Goal: Download file/media

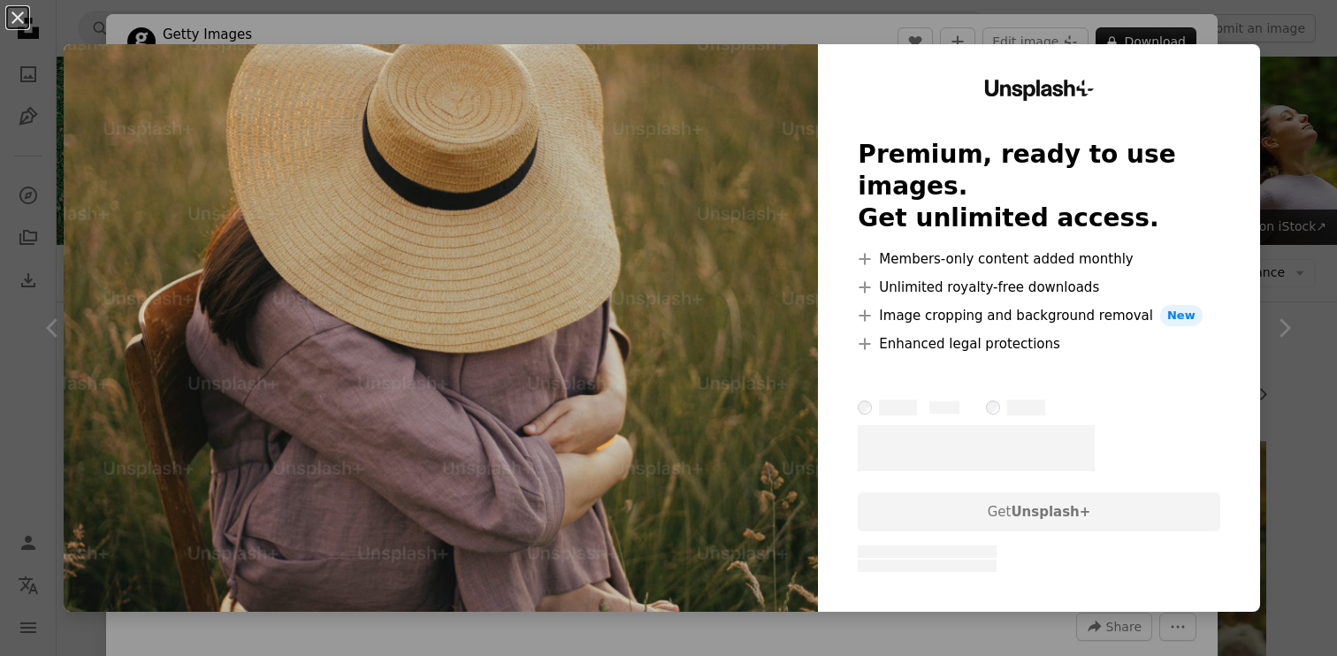
scroll to position [6835, 0]
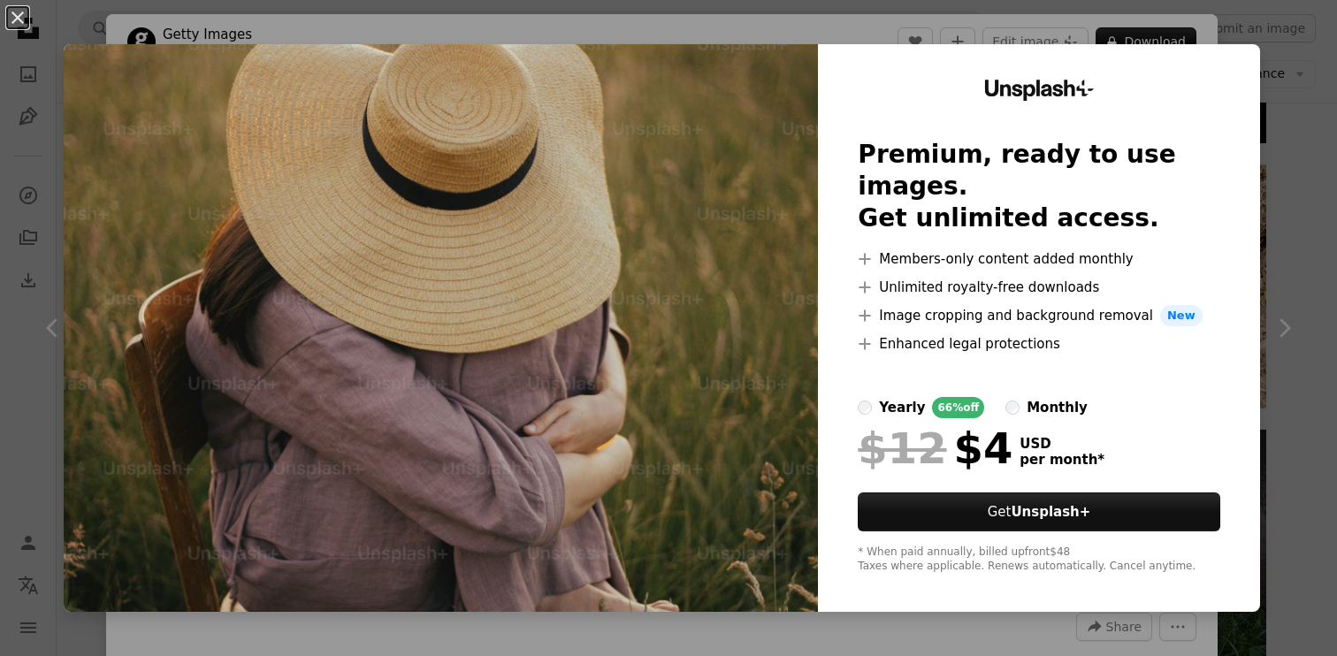
click at [1313, 103] on div "An X shape Unsplash+ Premium, ready to use images. Get unlimited access. A plus…" at bounding box center [668, 328] width 1337 height 656
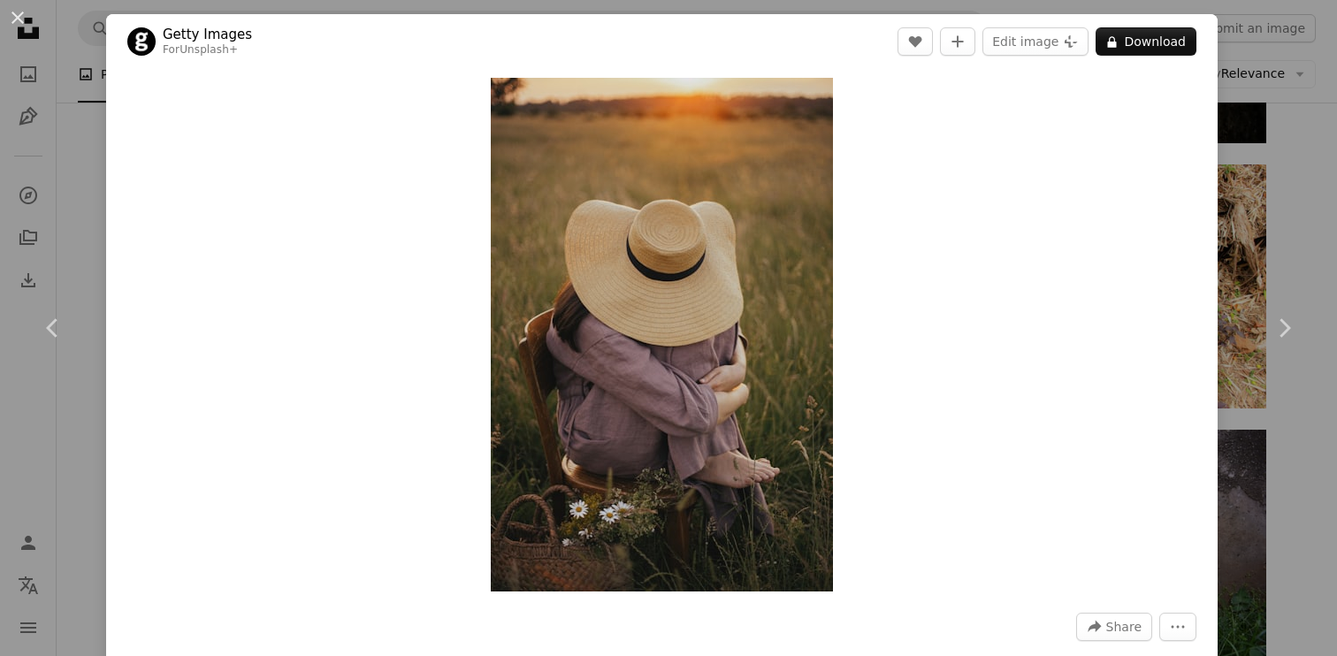
click at [1290, 165] on div "An X shape Chevron left Chevron right Getty Images For Unsplash+ A heart A plus…" at bounding box center [668, 328] width 1337 height 656
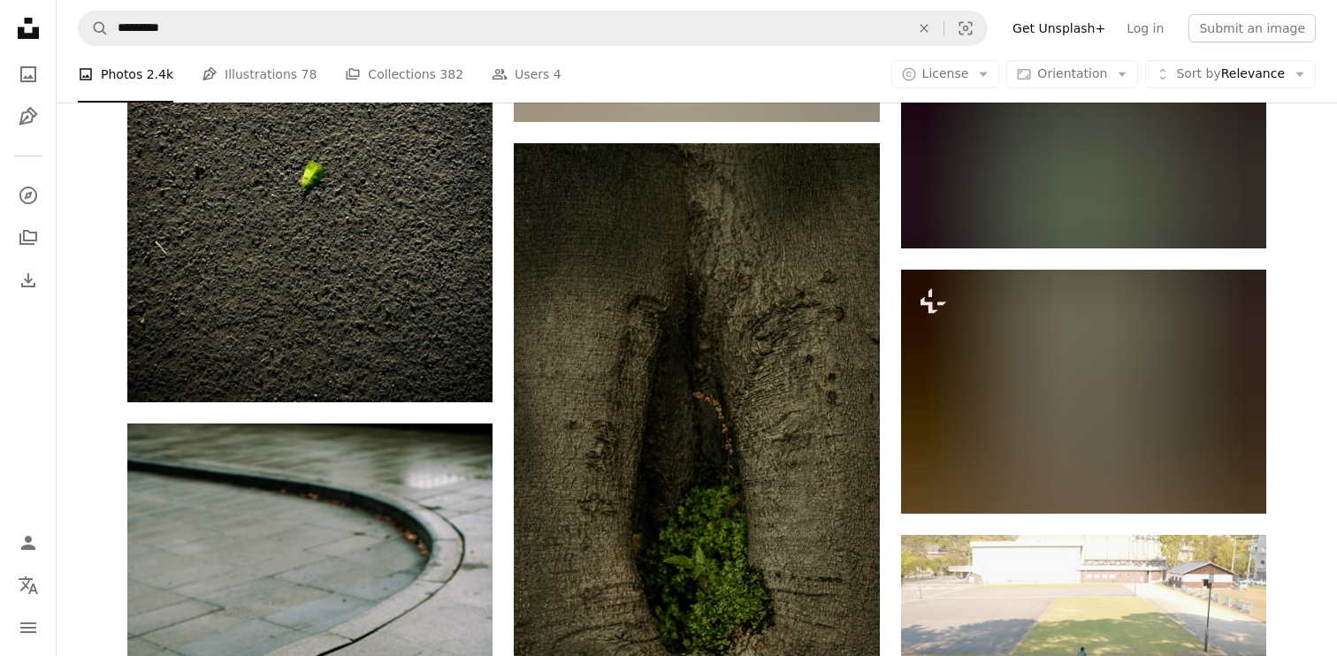
scroll to position [14252, 0]
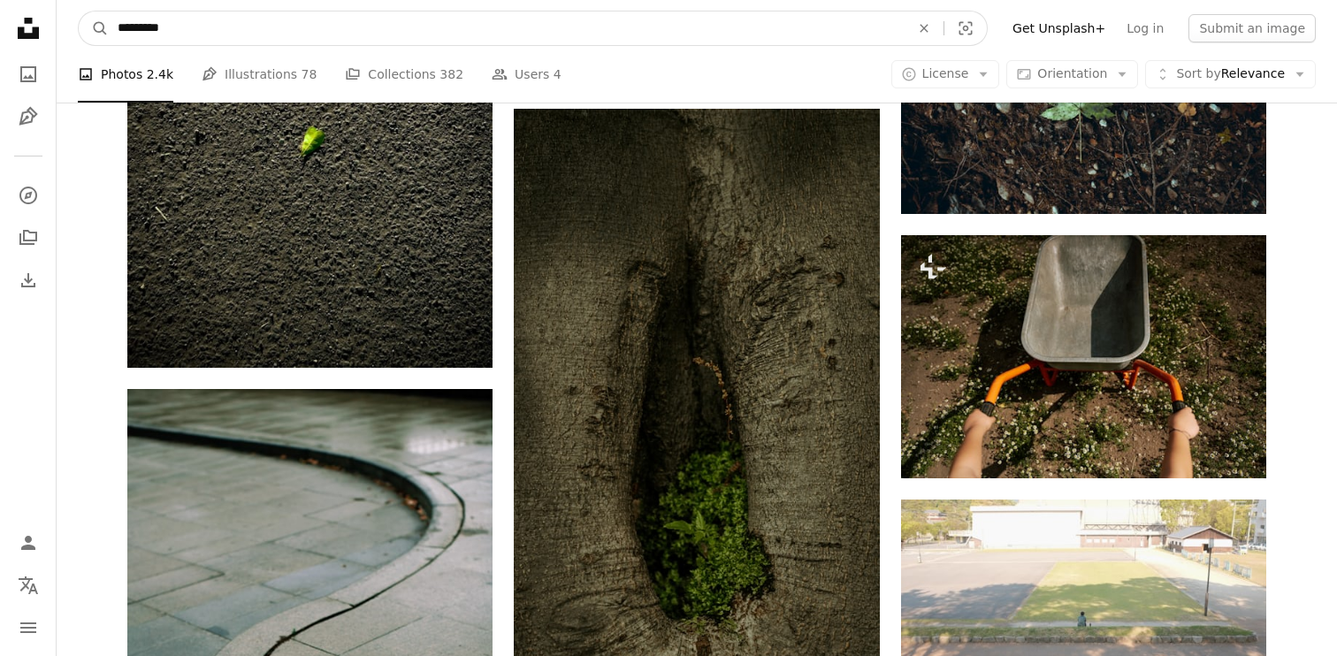
click at [553, 27] on input "*********" at bounding box center [507, 28] width 796 height 34
paste input "**********"
type input "**********"
click button "A magnifying glass" at bounding box center [94, 28] width 30 height 34
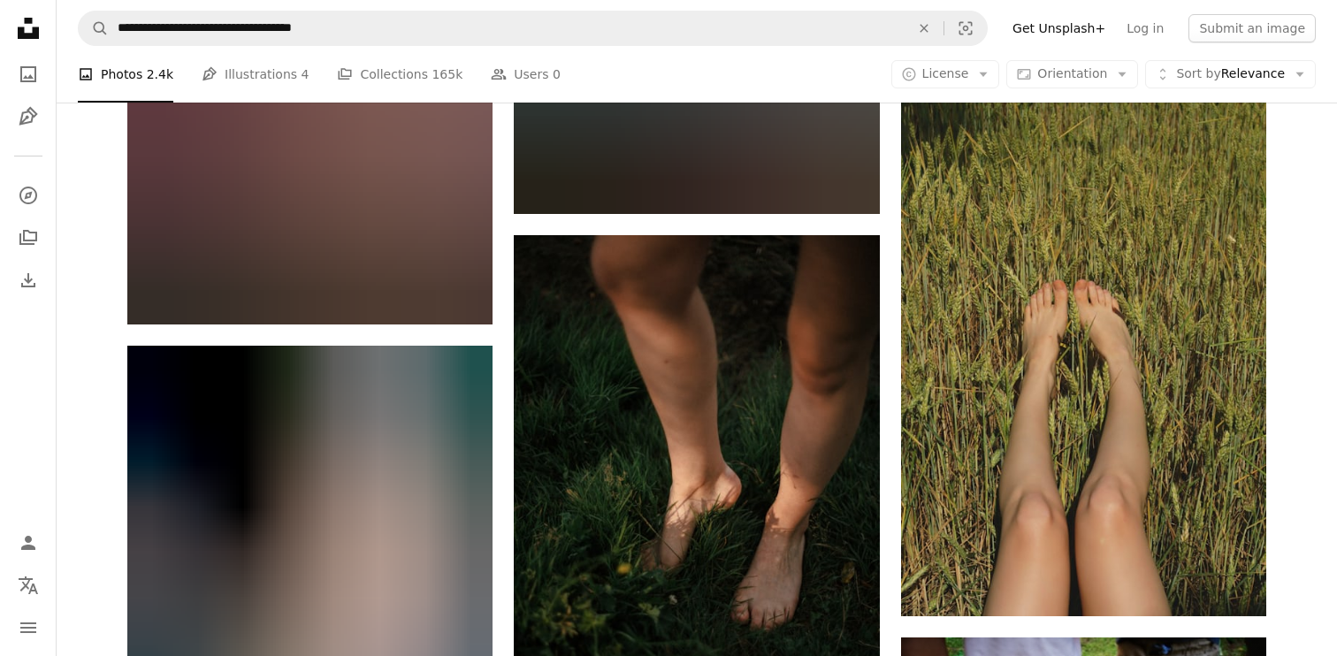
scroll to position [1801, 0]
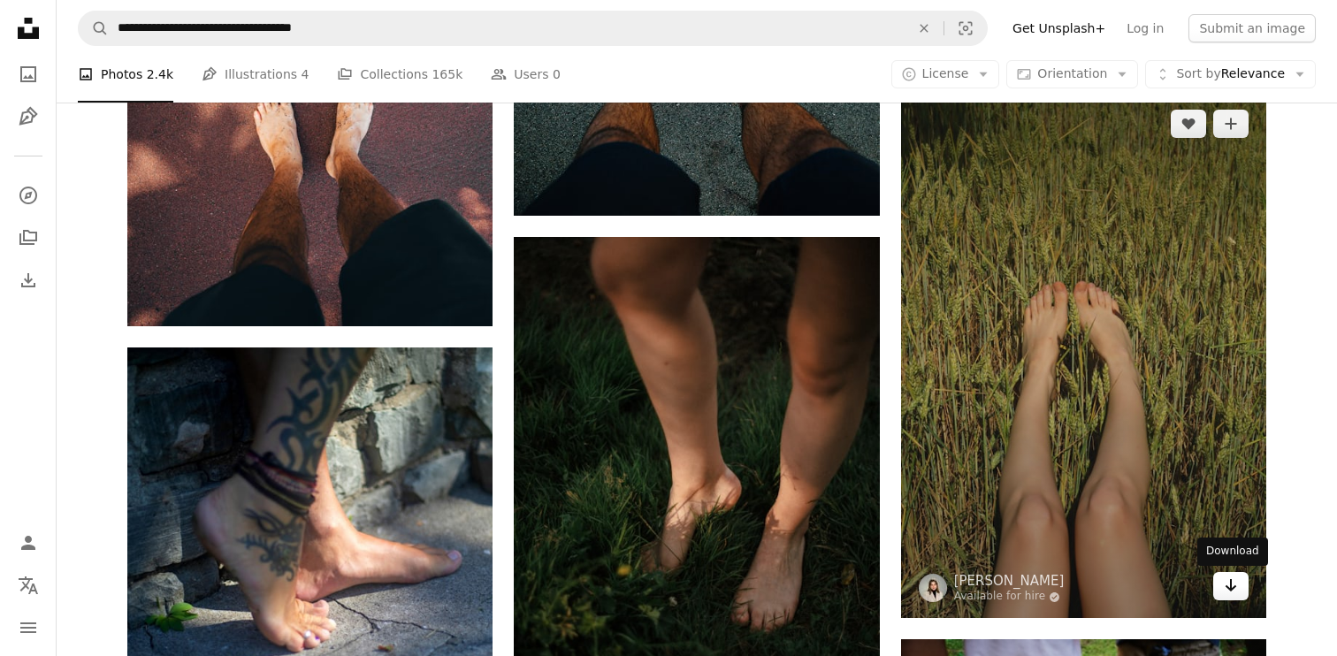
click at [1228, 585] on icon "Arrow pointing down" at bounding box center [1231, 585] width 14 height 21
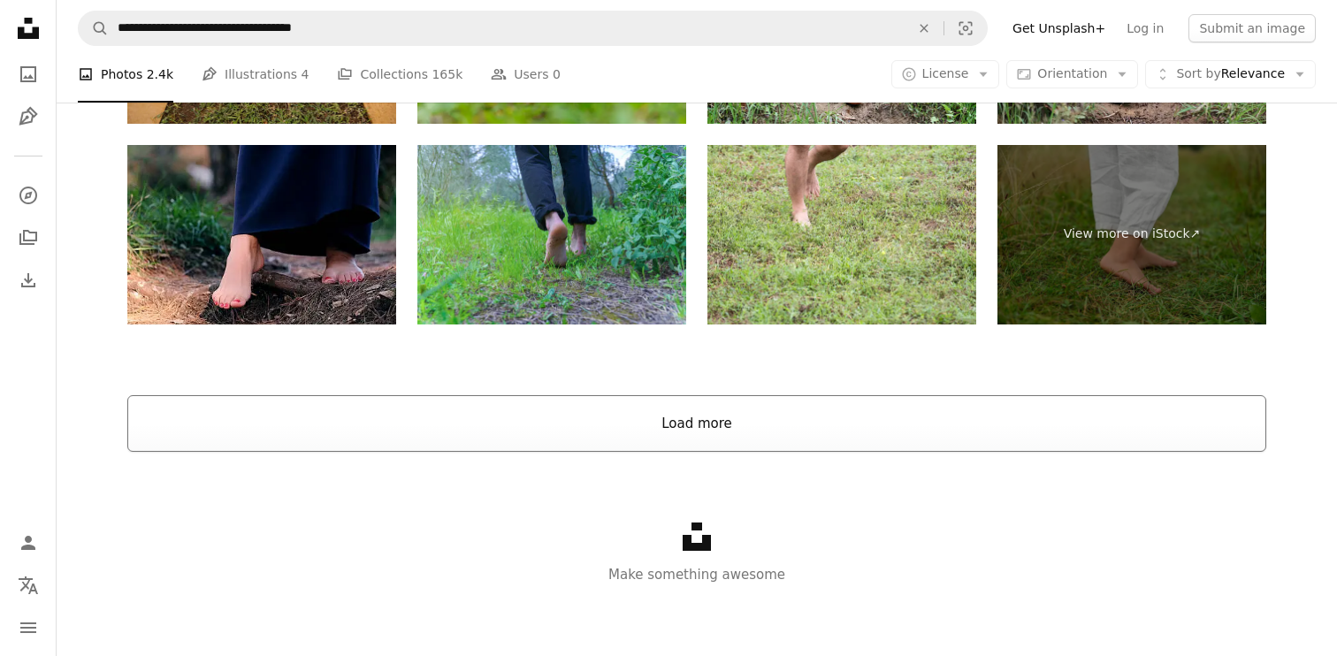
click at [827, 433] on button "Load more" at bounding box center [696, 423] width 1139 height 57
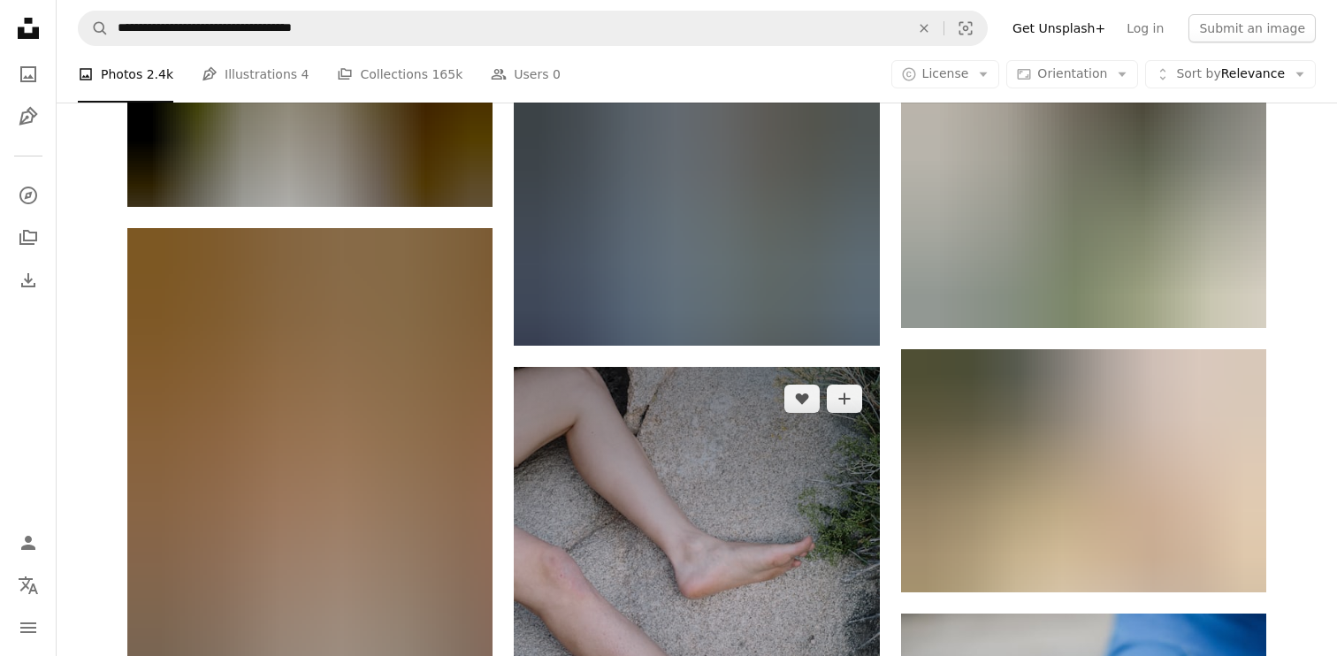
scroll to position [21393, 0]
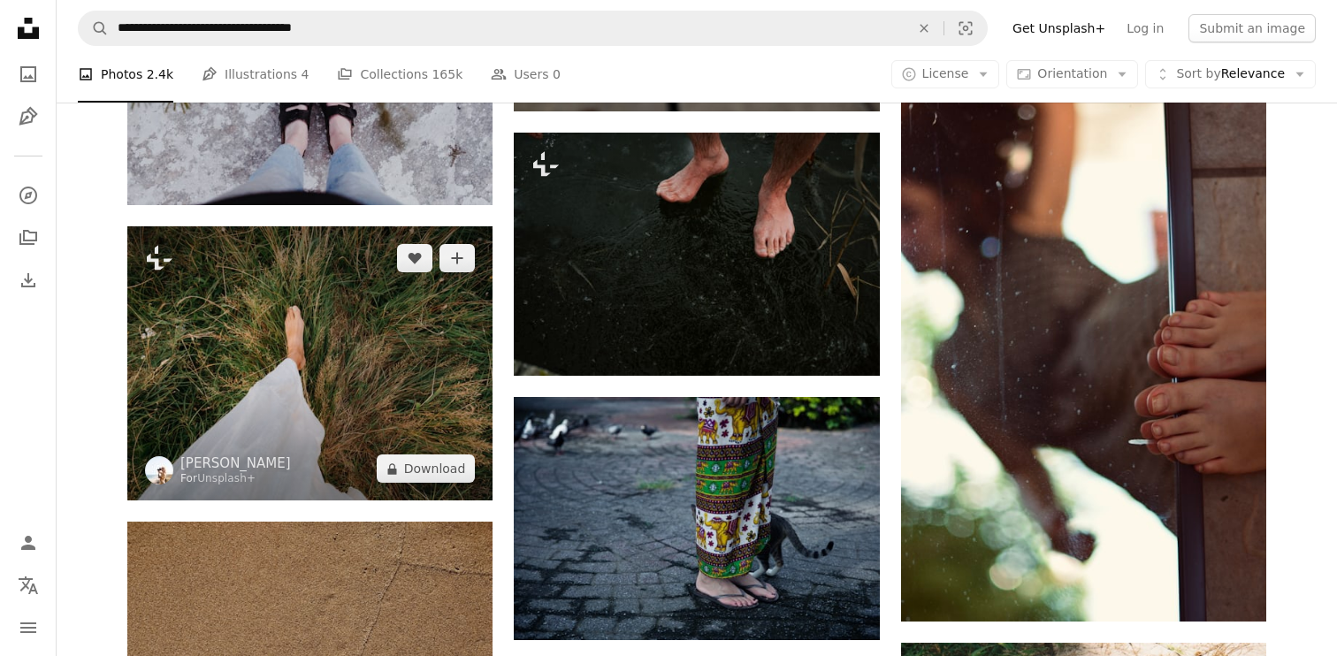
click at [431, 348] on img at bounding box center [309, 363] width 365 height 274
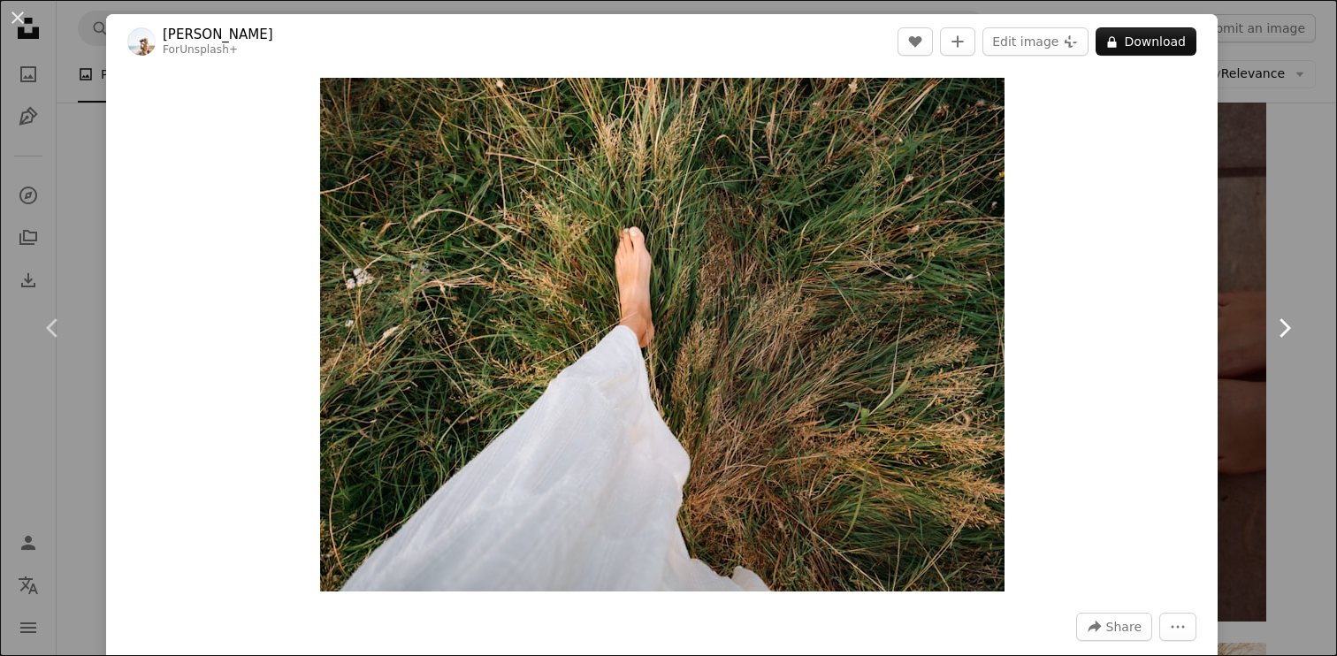
click at [1279, 354] on link "Chevron right" at bounding box center [1284, 328] width 106 height 170
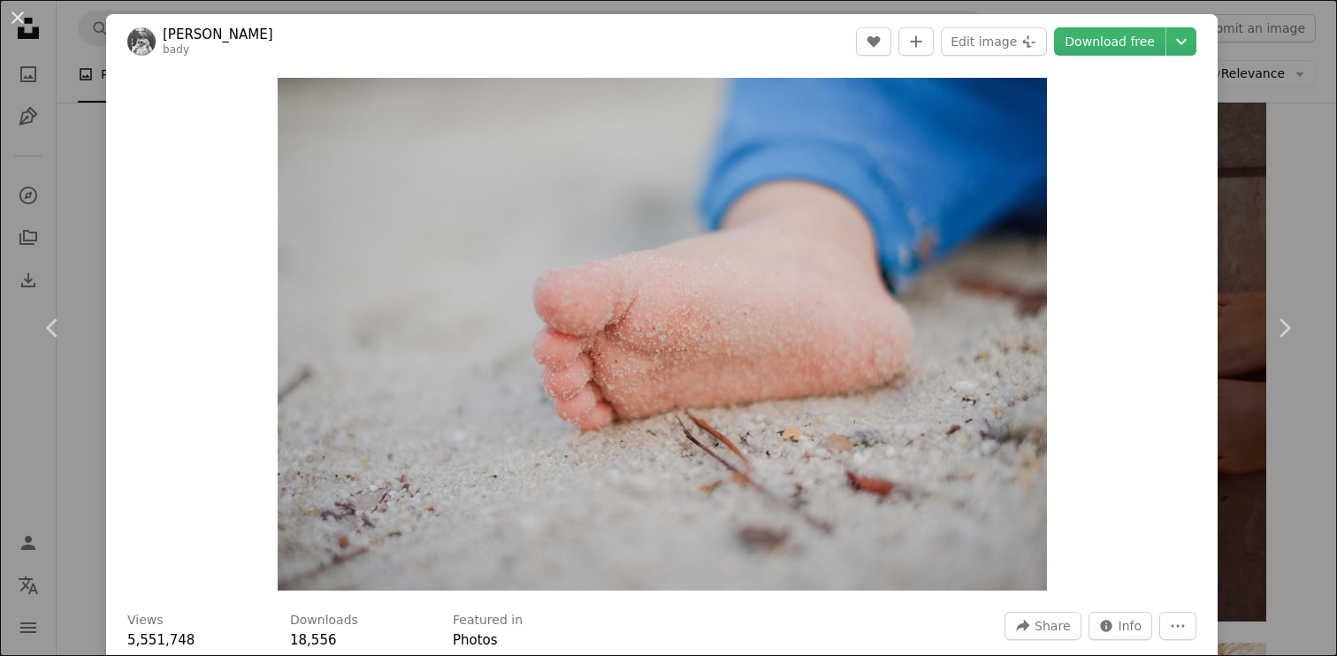
click at [1292, 121] on div "An X shape Chevron left Chevron right bady [PERSON_NAME] A heart A plus sign Ed…" at bounding box center [668, 328] width 1337 height 656
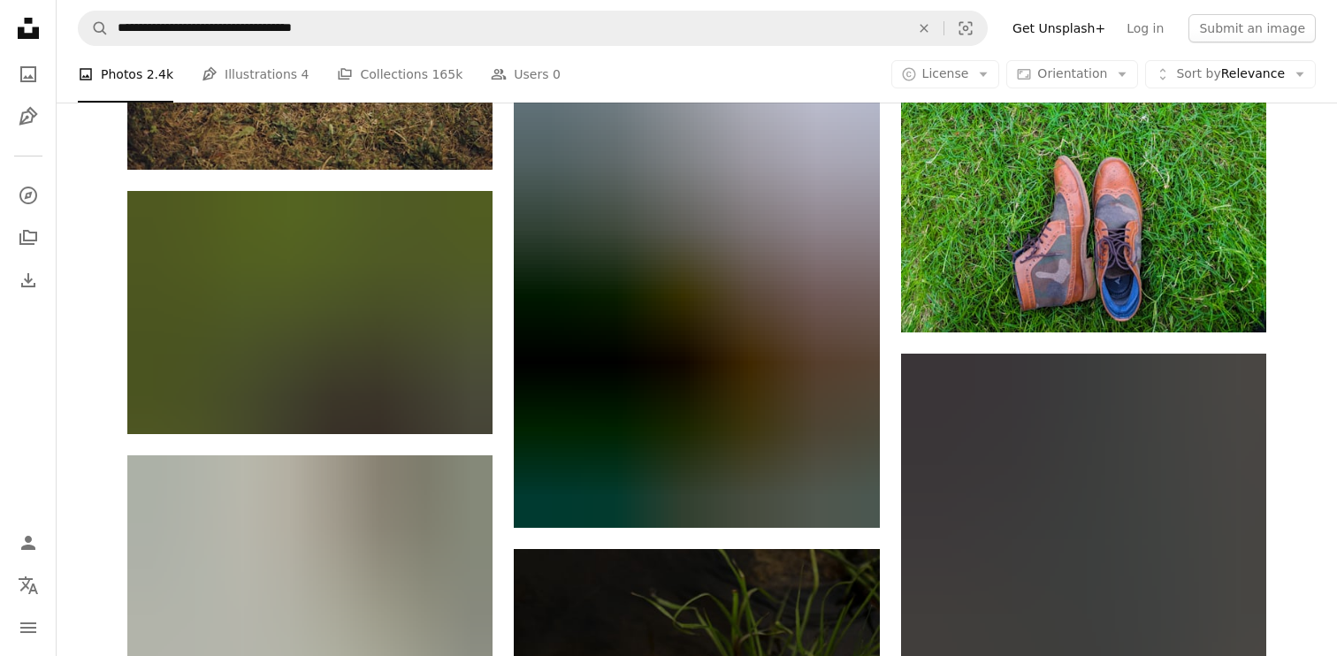
scroll to position [23340, 0]
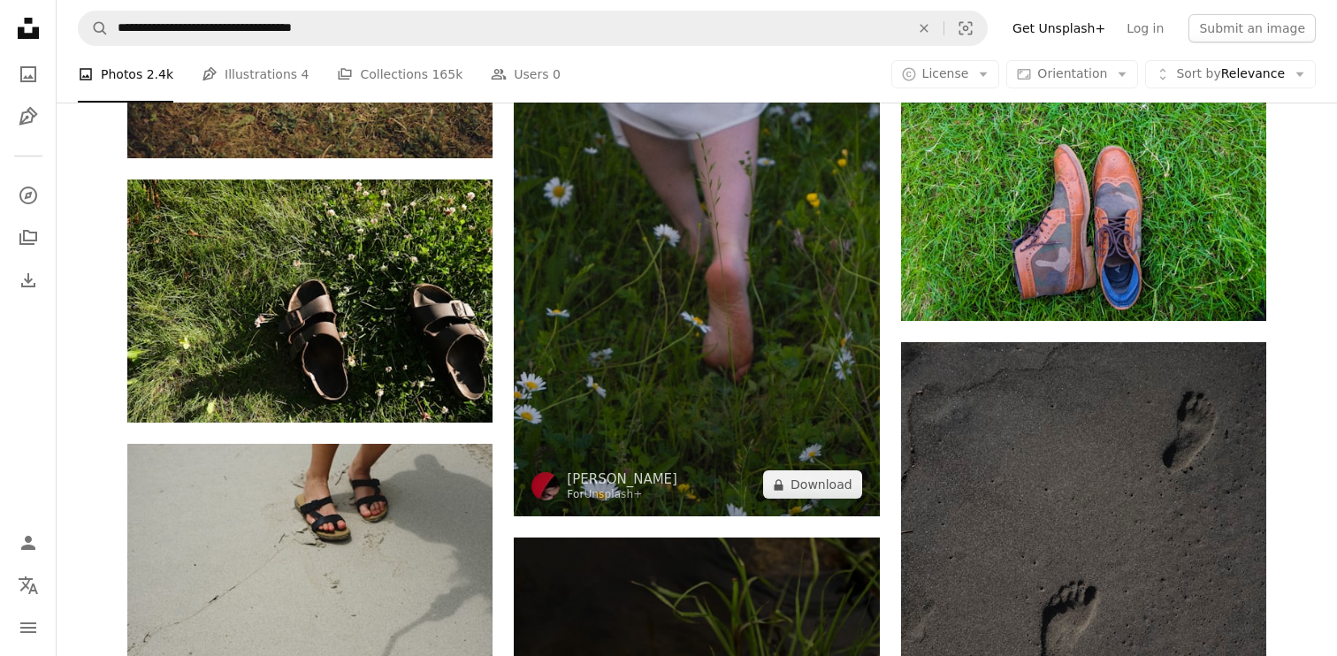
click at [788, 318] on img at bounding box center [696, 249] width 365 height 536
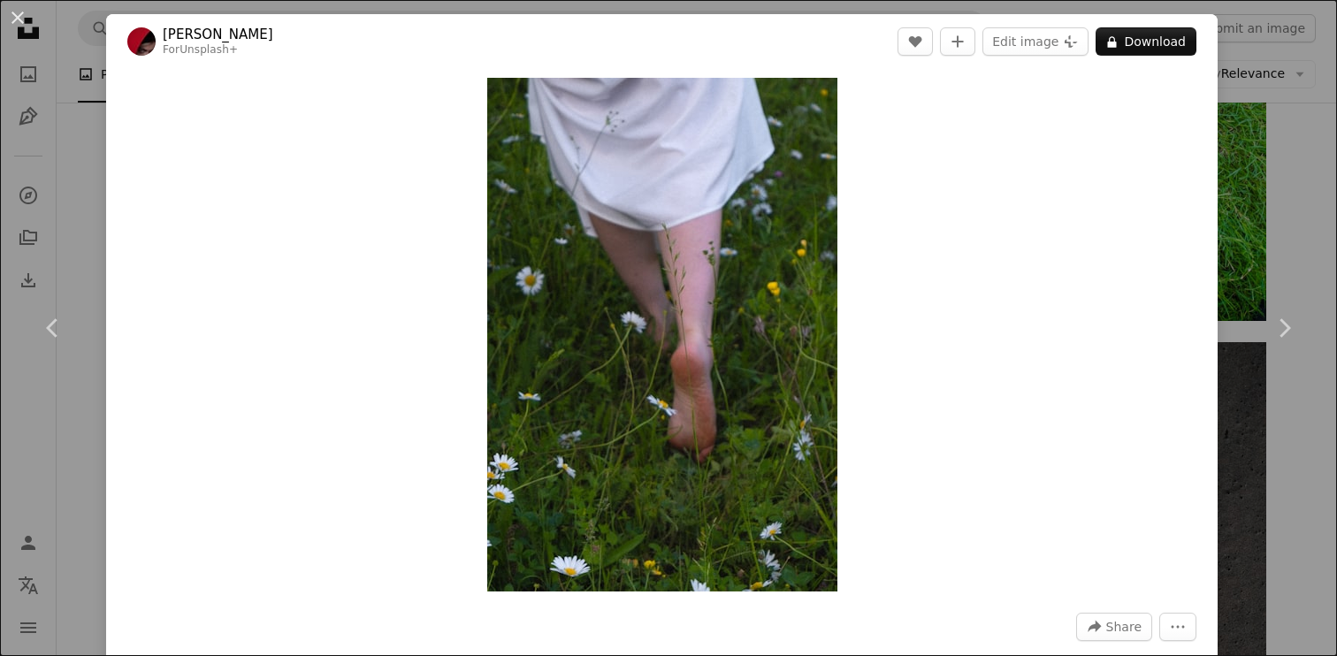
click at [788, 318] on img "Zoom in on this image" at bounding box center [662, 335] width 350 height 514
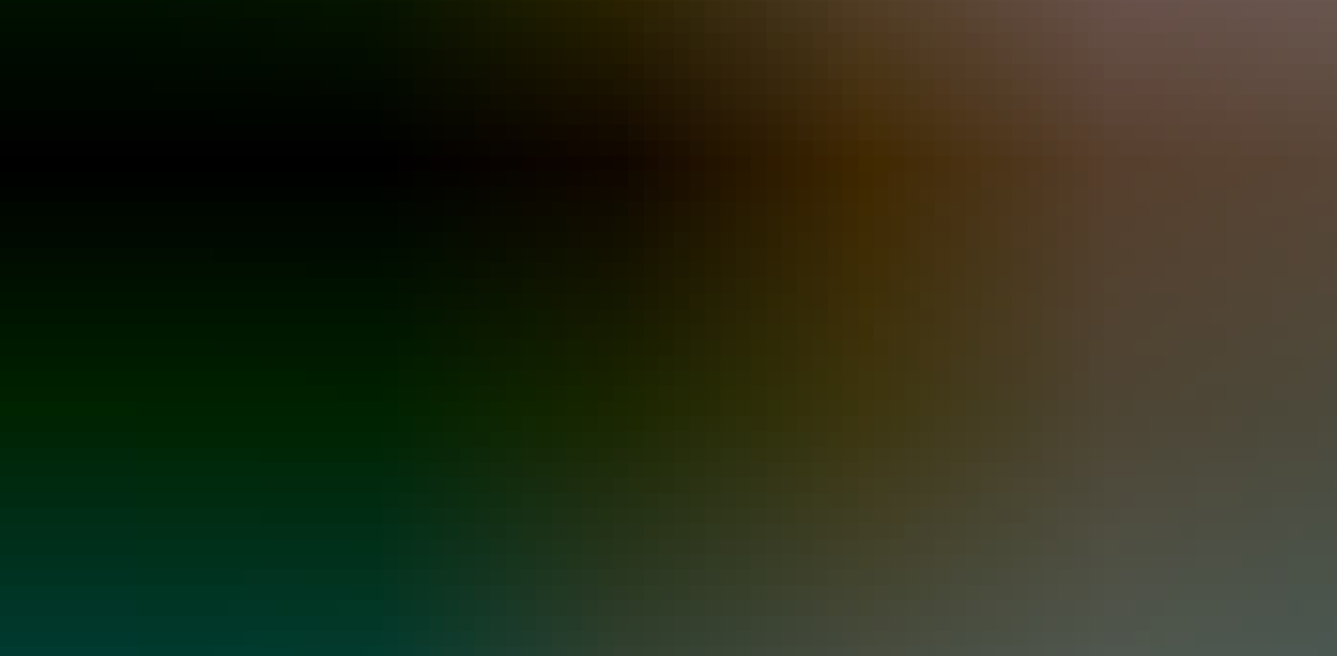
scroll to position [1306, 0]
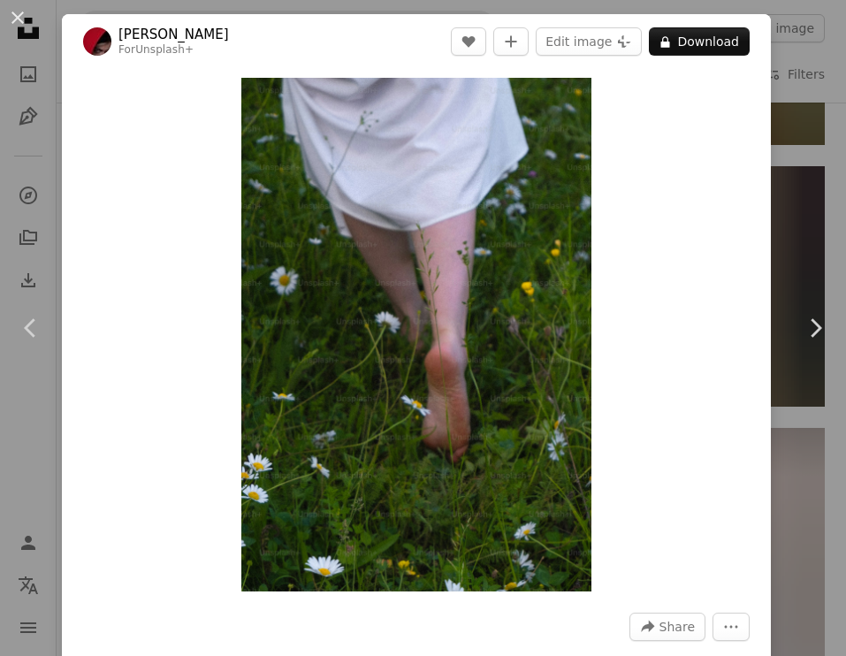
scroll to position [123972, 0]
